Goal: Go to known website: Access a specific website the user already knows

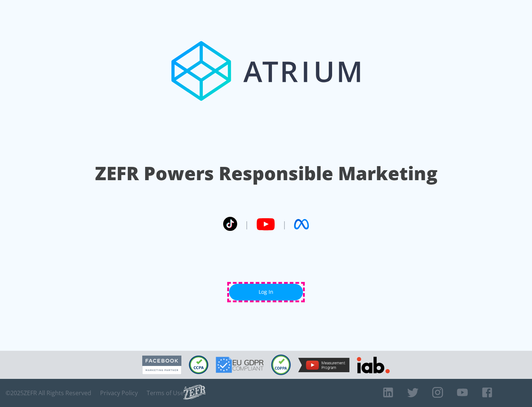
click at [266, 292] on link "Log In" at bounding box center [266, 291] width 74 height 17
